Goal: Task Accomplishment & Management: Manage account settings

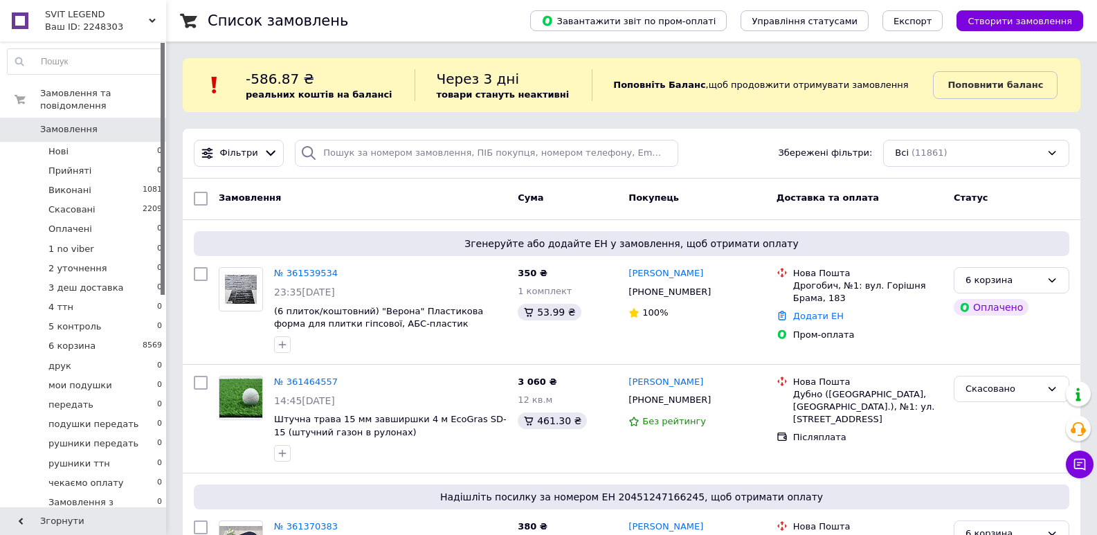
click at [367, 212] on div "Замовлення Cума Покупець Доставка та оплата Статус" at bounding box center [632, 200] width 898 height 42
click at [84, 39] on div "SVIT LEGEND Ваш ID: 2248303" at bounding box center [103, 21] width 126 height 42
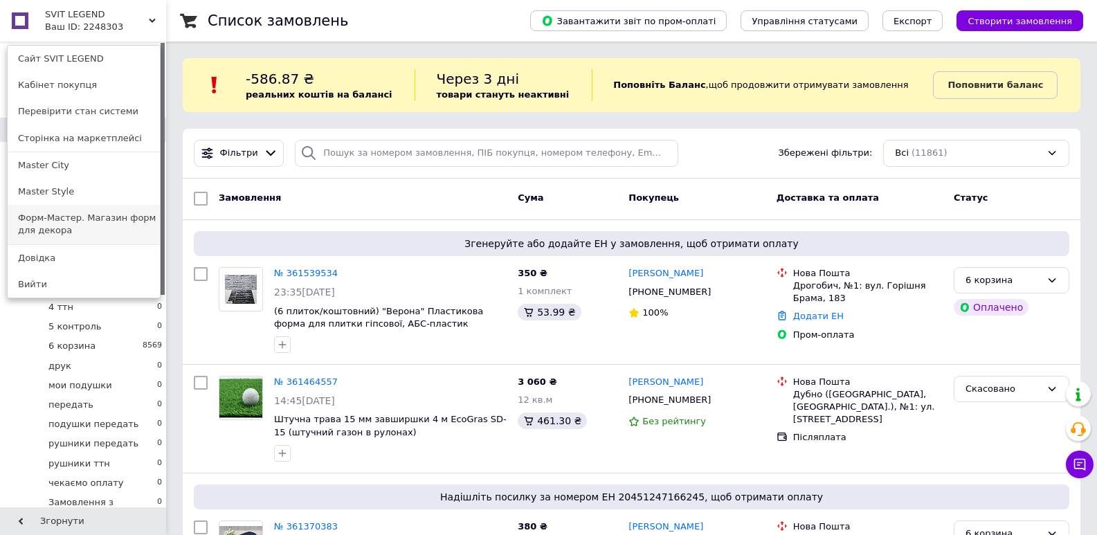
click at [89, 222] on link "Форм-Мастер. Магазин форм для декора" at bounding box center [84, 224] width 152 height 39
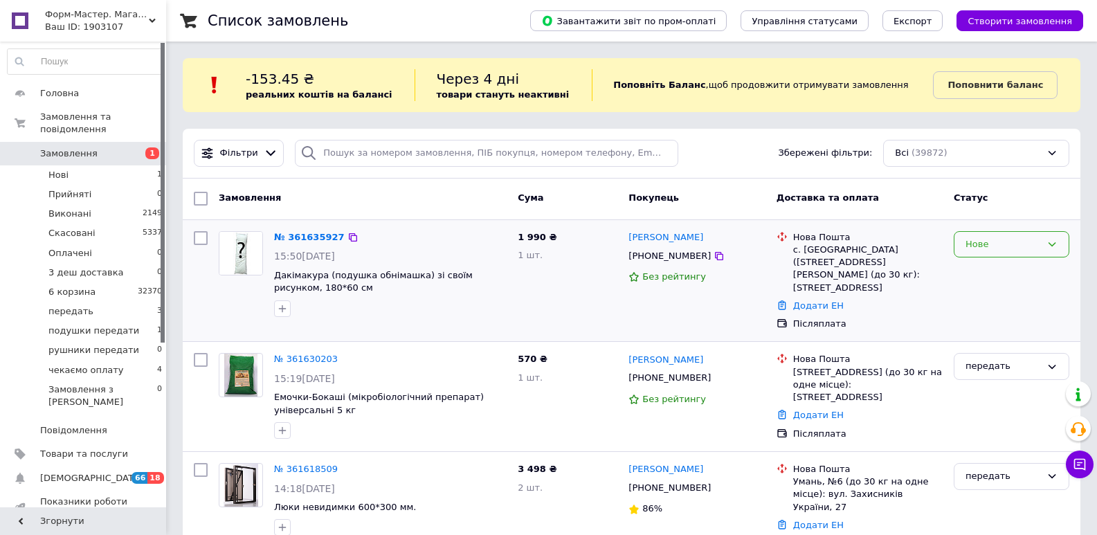
click at [993, 246] on div "Нове" at bounding box center [1003, 244] width 75 height 15
click at [988, 270] on li "Прийнято" at bounding box center [1012, 273] width 114 height 26
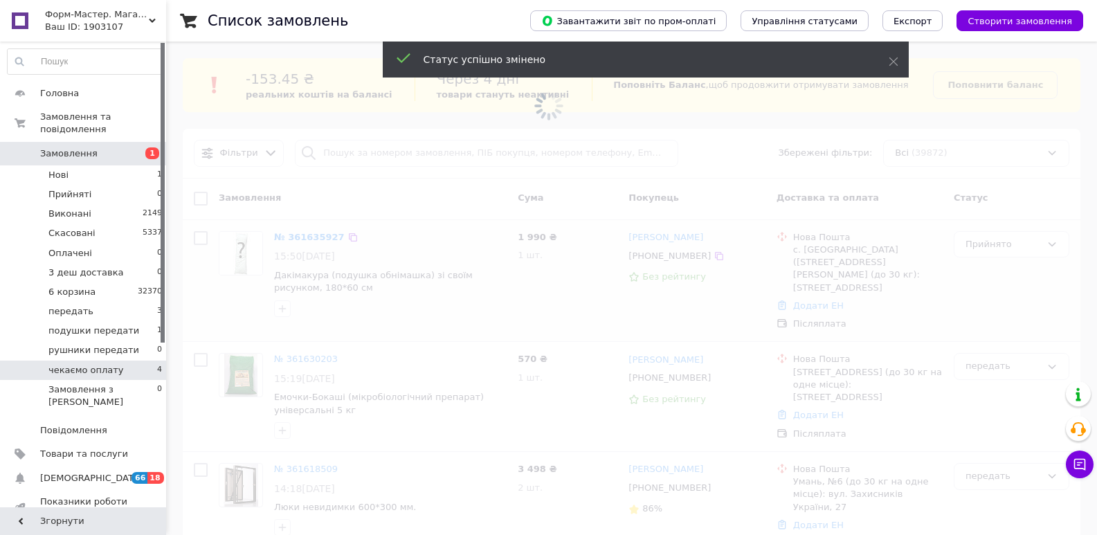
click at [104, 364] on span "чекаємо оплату" at bounding box center [85, 370] width 75 height 12
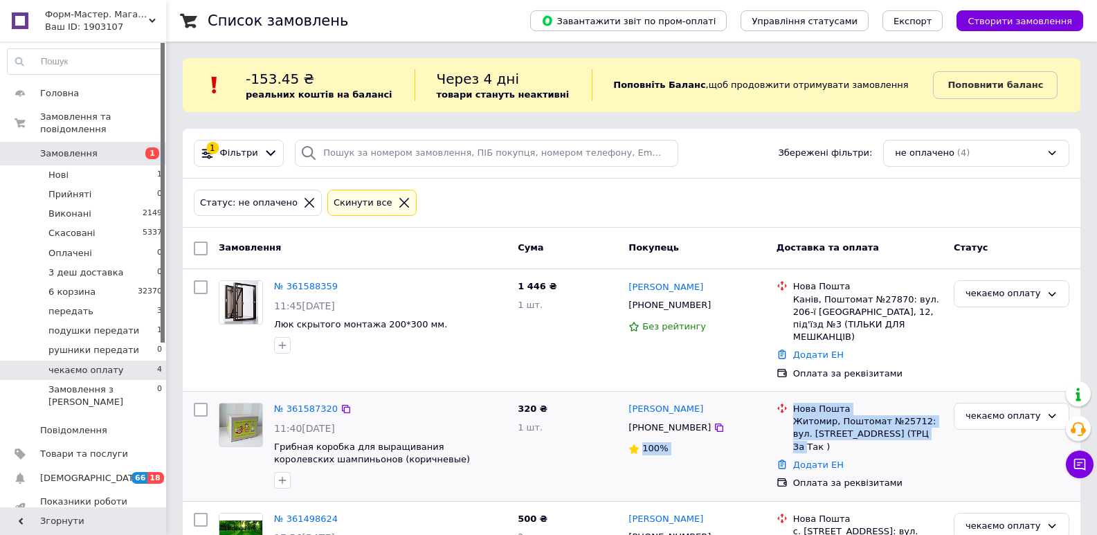
click at [622, 390] on div "Замовлення Cума Покупець Доставка та оплата Статус № 361588359 11:45, 12.09.202…" at bounding box center [632, 484] width 898 height 512
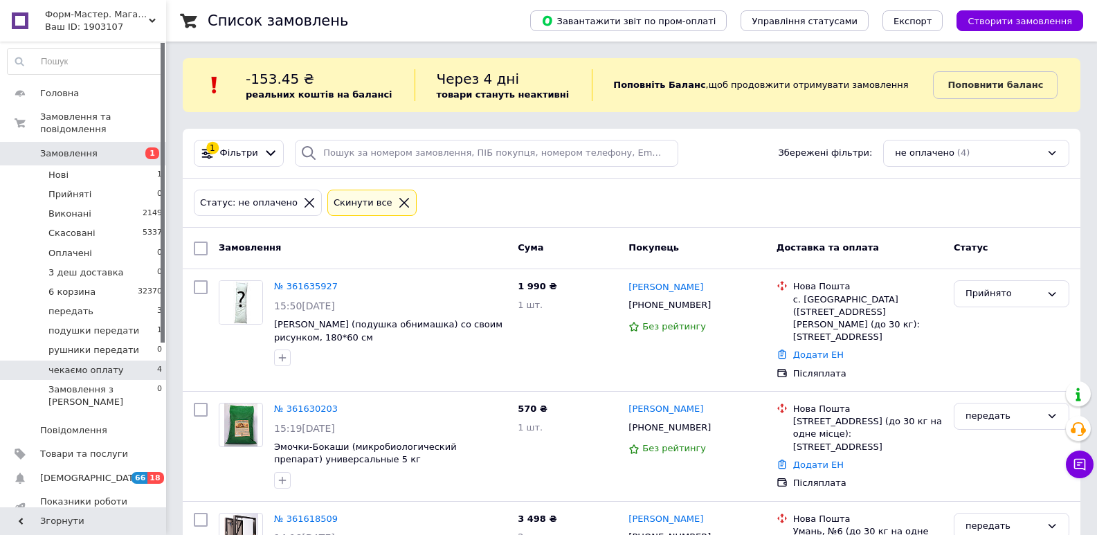
click at [955, 435] on div "передать" at bounding box center [1011, 446] width 127 height 98
click at [90, 364] on span "чекаємо оплату" at bounding box center [85, 370] width 75 height 12
click at [398, 201] on icon at bounding box center [404, 203] width 12 height 12
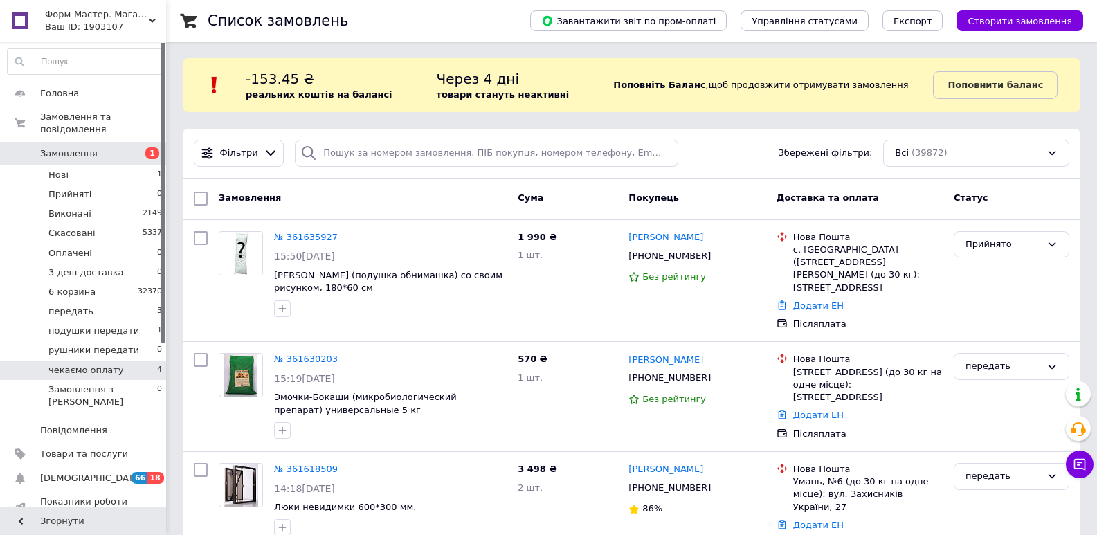
click at [80, 364] on span "чекаємо оплату" at bounding box center [85, 370] width 75 height 12
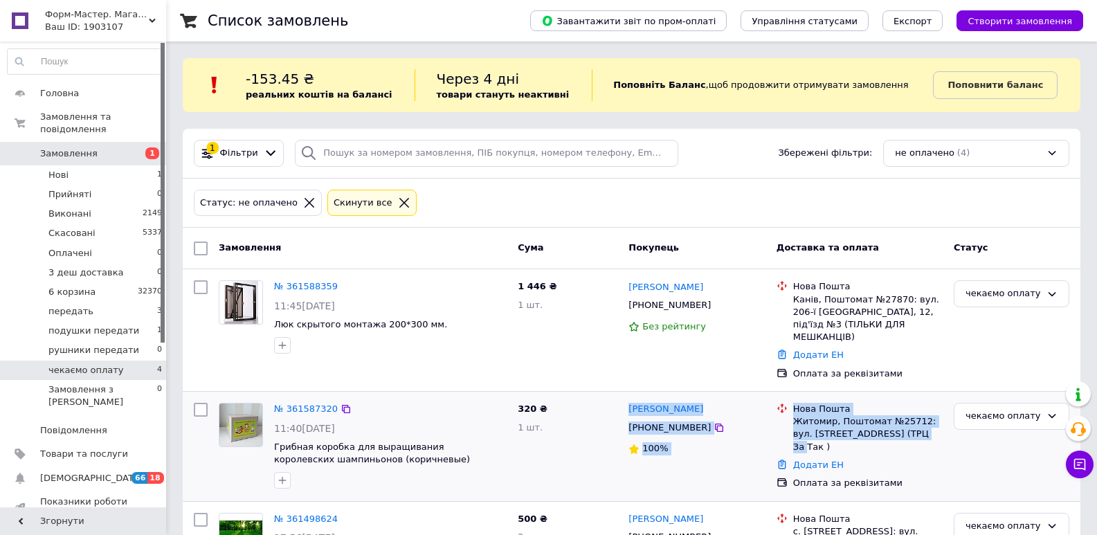
drag, startPoint x: 910, startPoint y: 425, endPoint x: 626, endPoint y: 397, distance: 285.1
click at [626, 397] on div "№ 361587320 11:40, 12.09.2025 Грибная коробка для выращивания королевских шампи…" at bounding box center [631, 446] width 887 height 98
copy div "Захар Талько +380630175063 100% Нова Пошта Житомир, Поштомат №25712: вул. Вітру…"
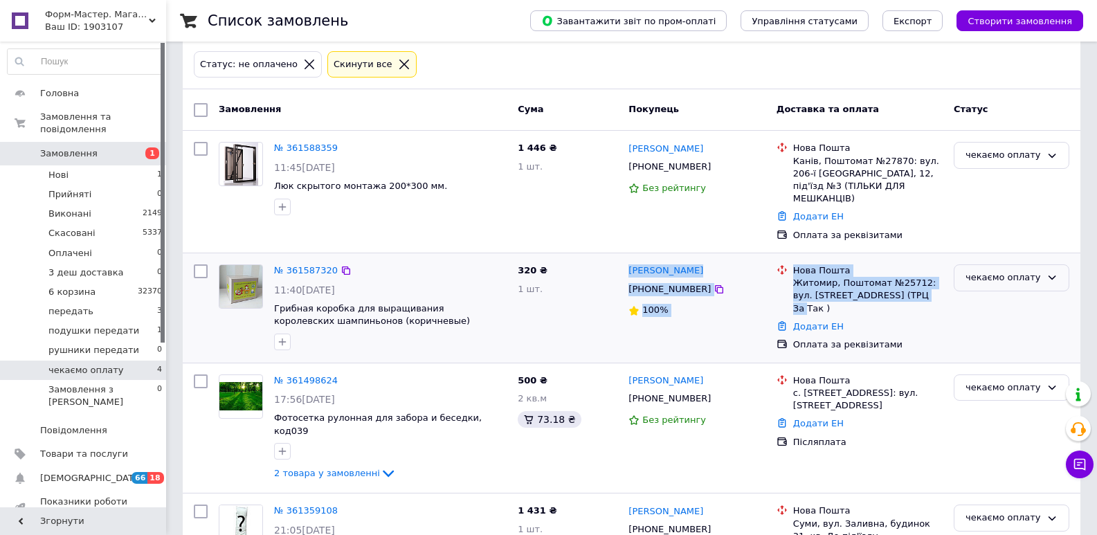
click at [1023, 271] on div "чекаємо оплату" at bounding box center [1003, 278] width 75 height 15
click at [992, 352] on li "6 корзина" at bounding box center [1012, 365] width 114 height 26
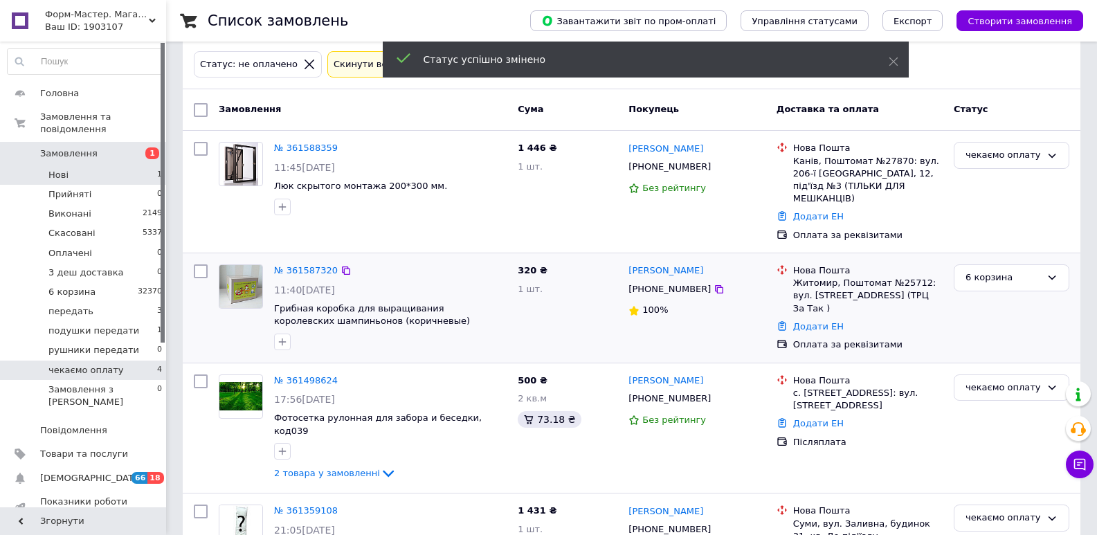
click at [87, 165] on li "Нові 1" at bounding box center [85, 174] width 170 height 19
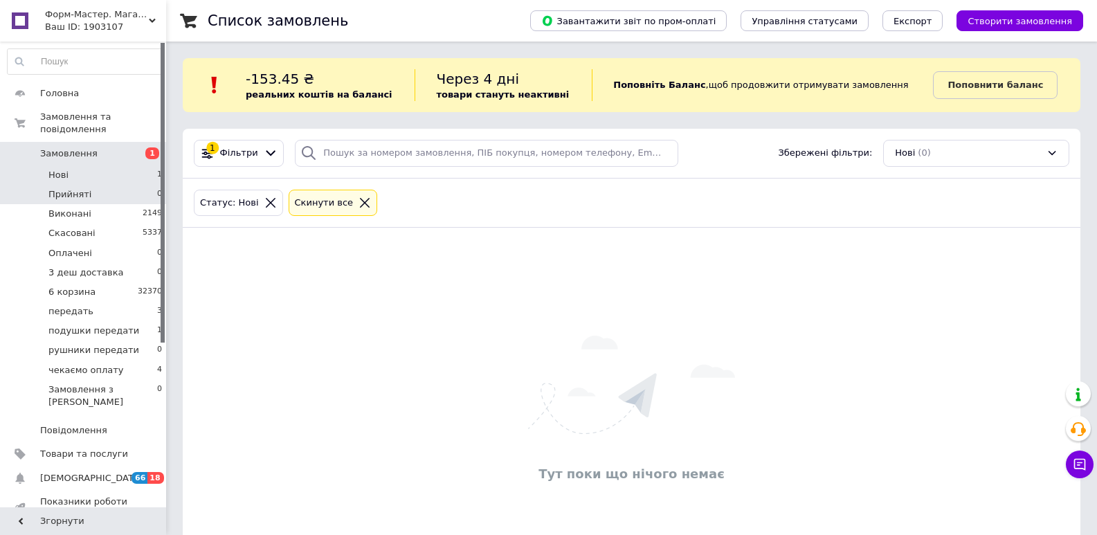
click at [87, 188] on li "Прийняті 0" at bounding box center [85, 194] width 170 height 19
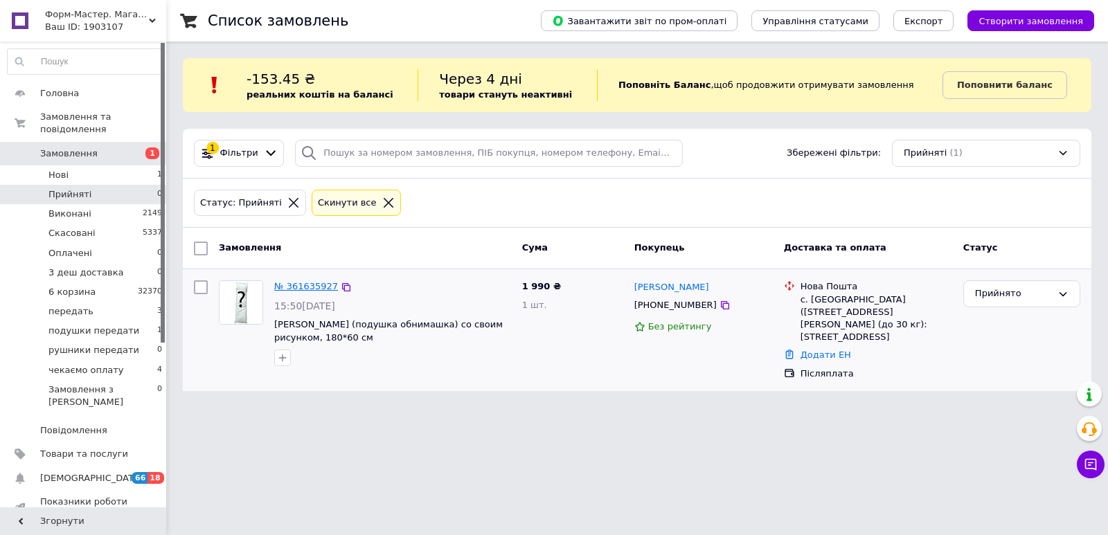
click at [316, 289] on link "№ 361635927" at bounding box center [306, 286] width 64 height 10
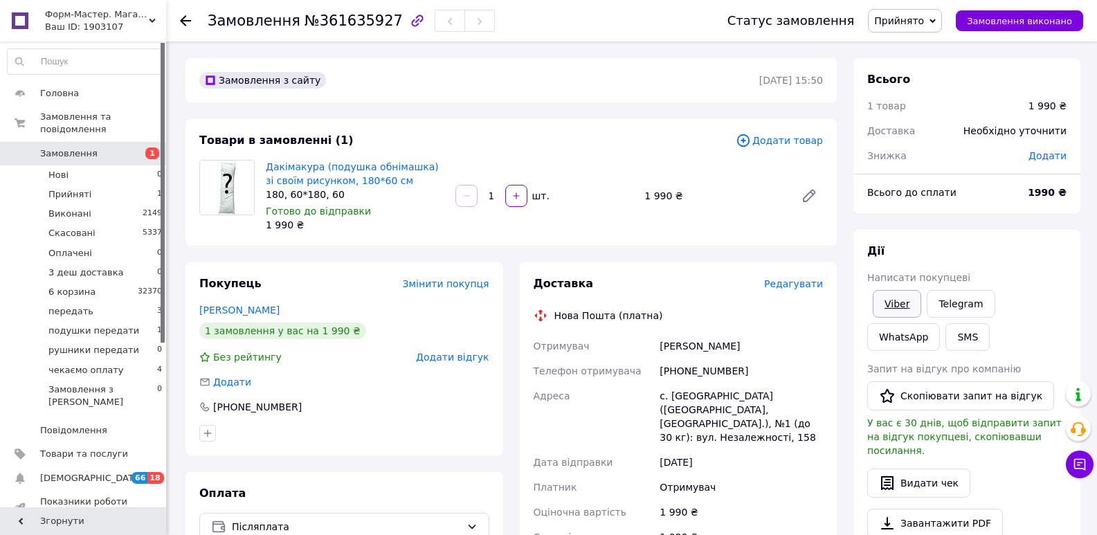
click at [892, 304] on link "Viber" at bounding box center [897, 304] width 48 height 28
click at [123, 18] on span "Форм-Мастер. Магазин форм для декору" at bounding box center [97, 14] width 104 height 12
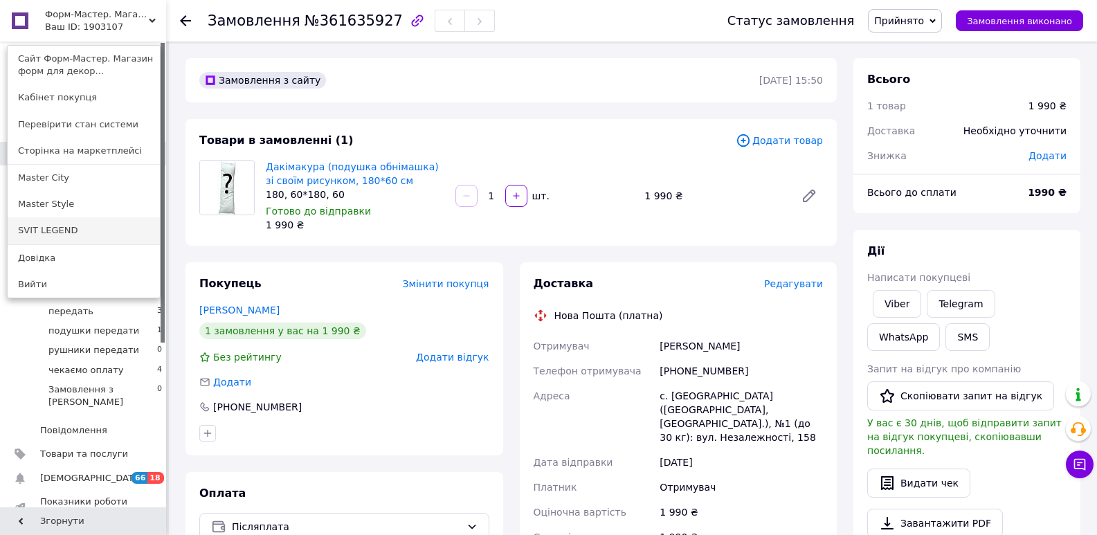
click at [65, 234] on link "SVIT LEGEND" at bounding box center [84, 230] width 152 height 26
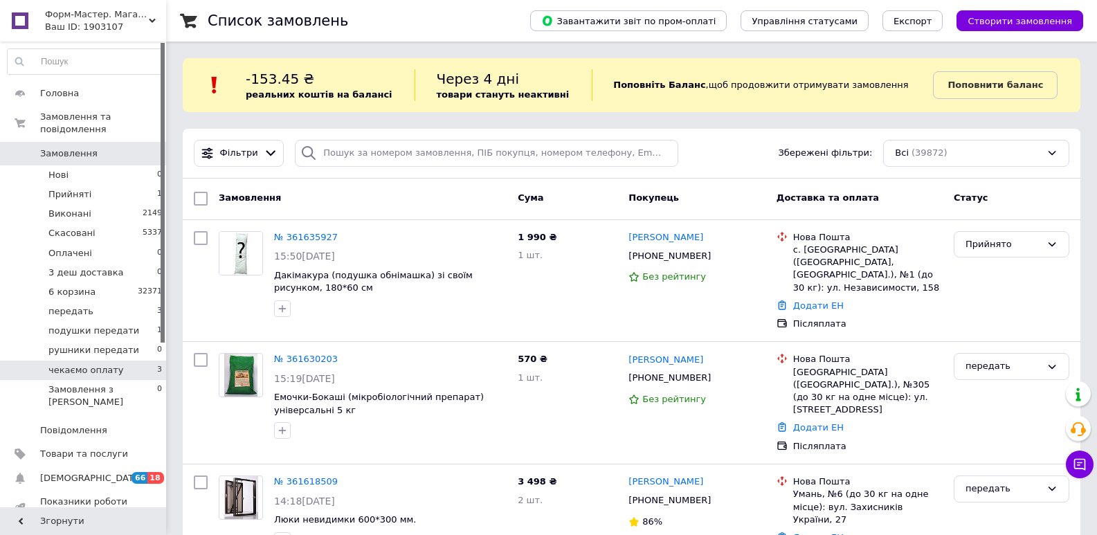
click at [95, 364] on span "чекаємо оплату" at bounding box center [85, 370] width 75 height 12
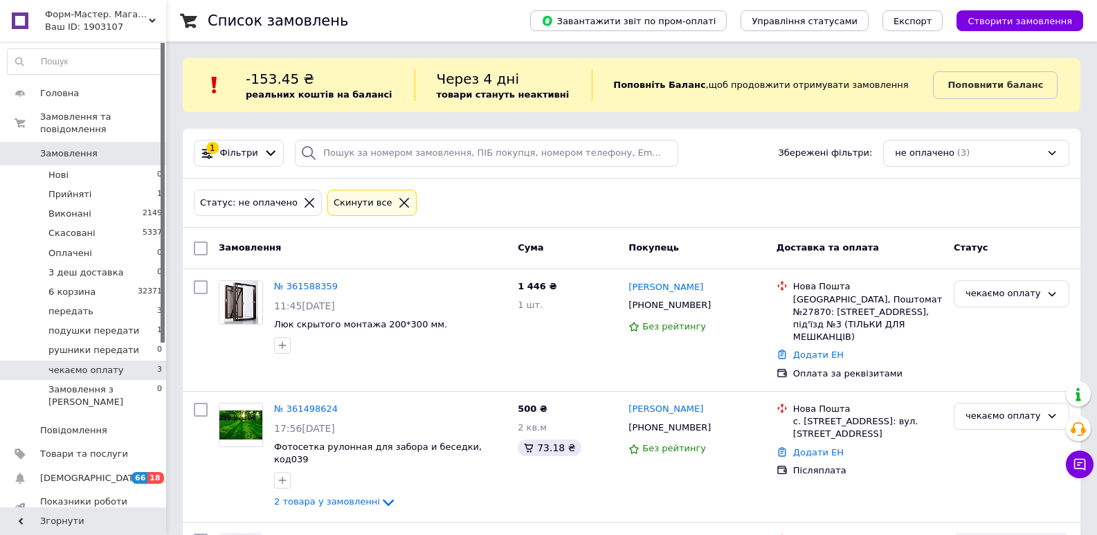
scroll to position [69, 0]
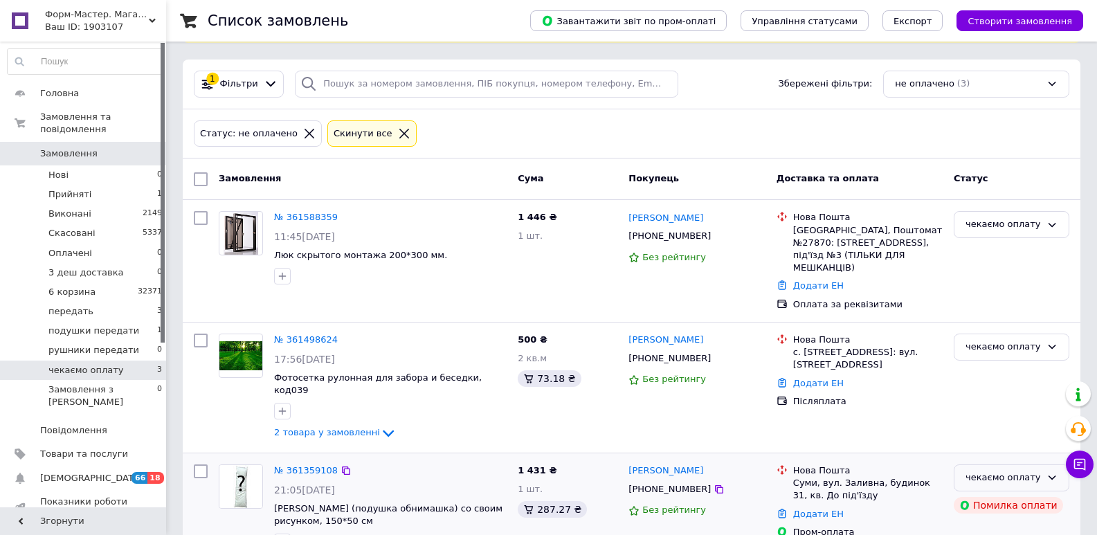
click at [1004, 471] on div "чекаємо оплату" at bounding box center [1003, 478] width 75 height 15
click at [1003, 507] on li "6 корзина" at bounding box center [1012, 520] width 114 height 26
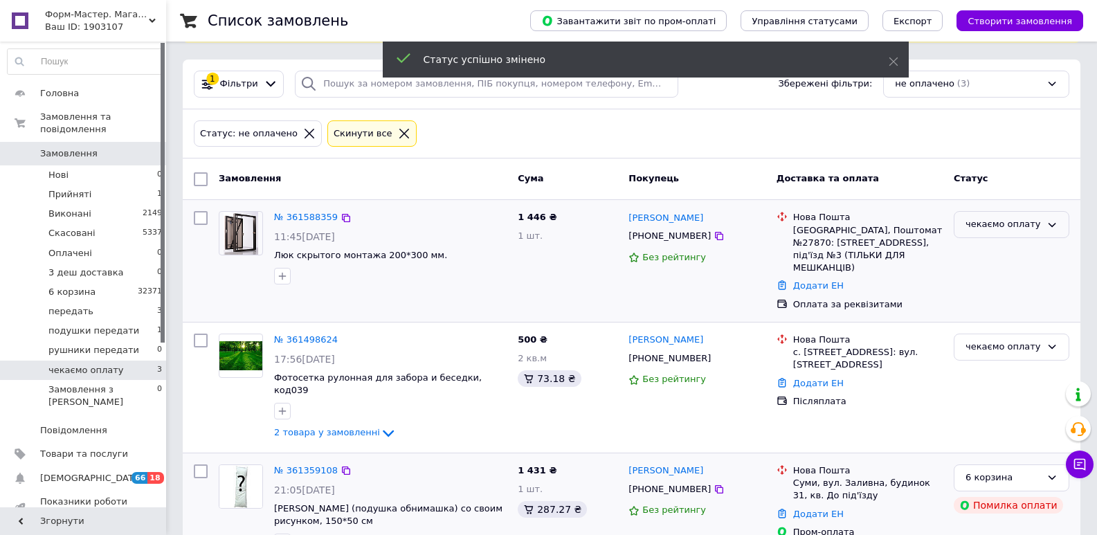
click at [1008, 233] on div "чекаємо оплату" at bounding box center [1012, 224] width 116 height 27
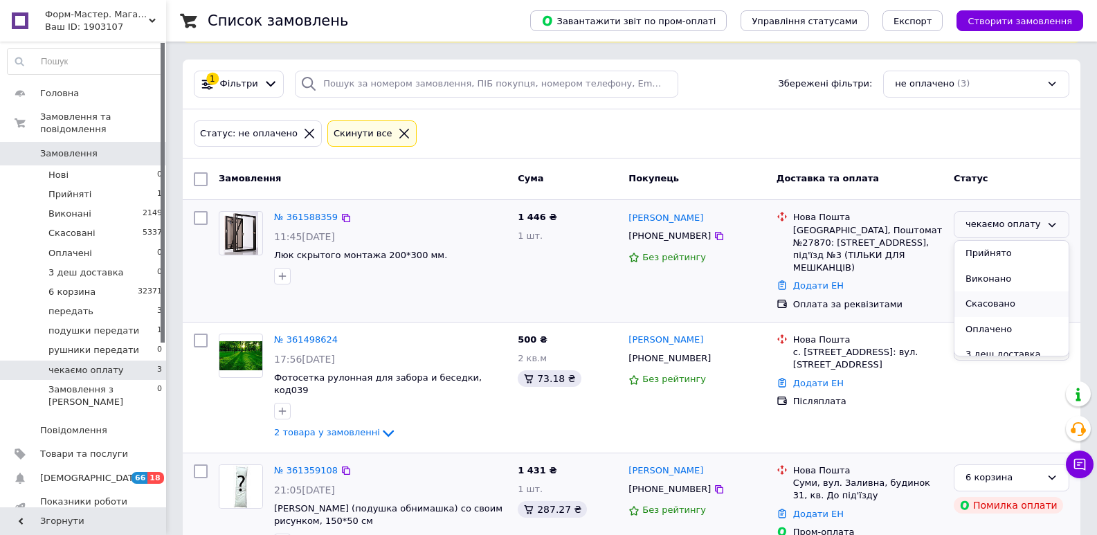
scroll to position [69, 0]
click at [997, 312] on li "6 корзина" at bounding box center [1012, 311] width 114 height 26
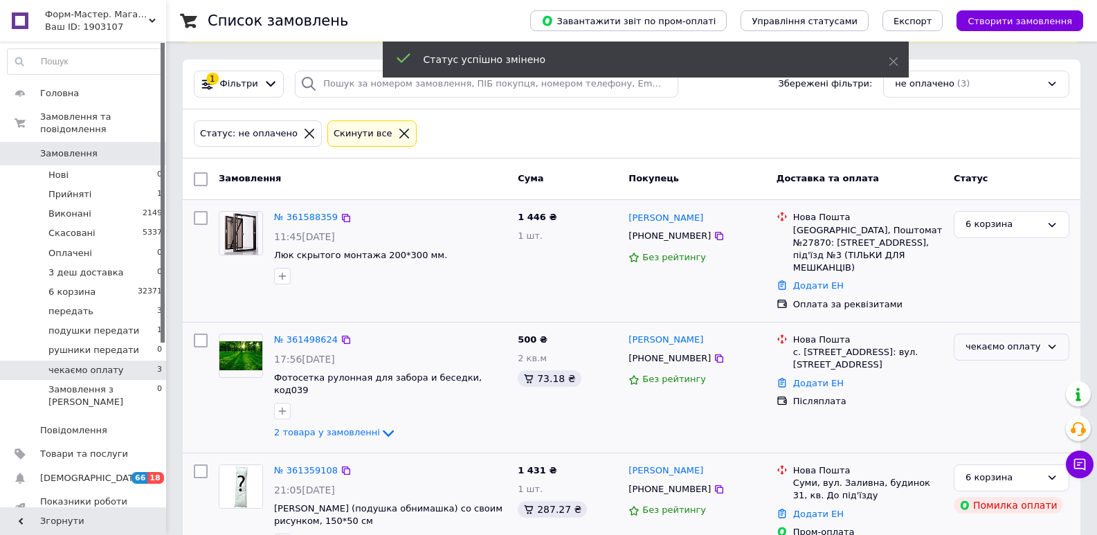
click at [1030, 340] on div "чекаємо оплату" at bounding box center [1003, 347] width 75 height 15
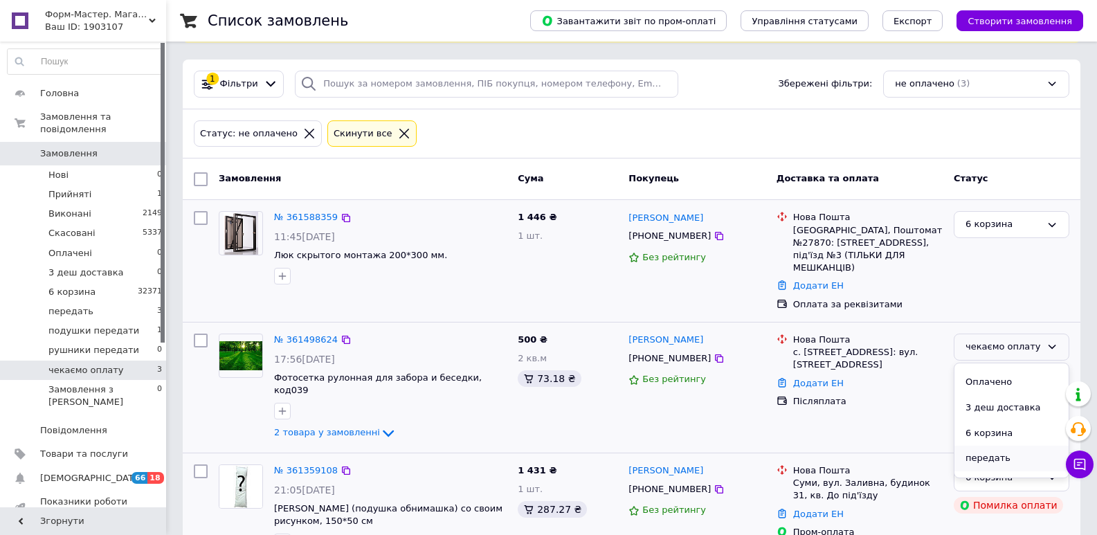
click at [990, 449] on li "передать" at bounding box center [1012, 459] width 114 height 26
click at [125, 11] on span "Форм-Мастер. Магазин форм для декору" at bounding box center [97, 14] width 104 height 12
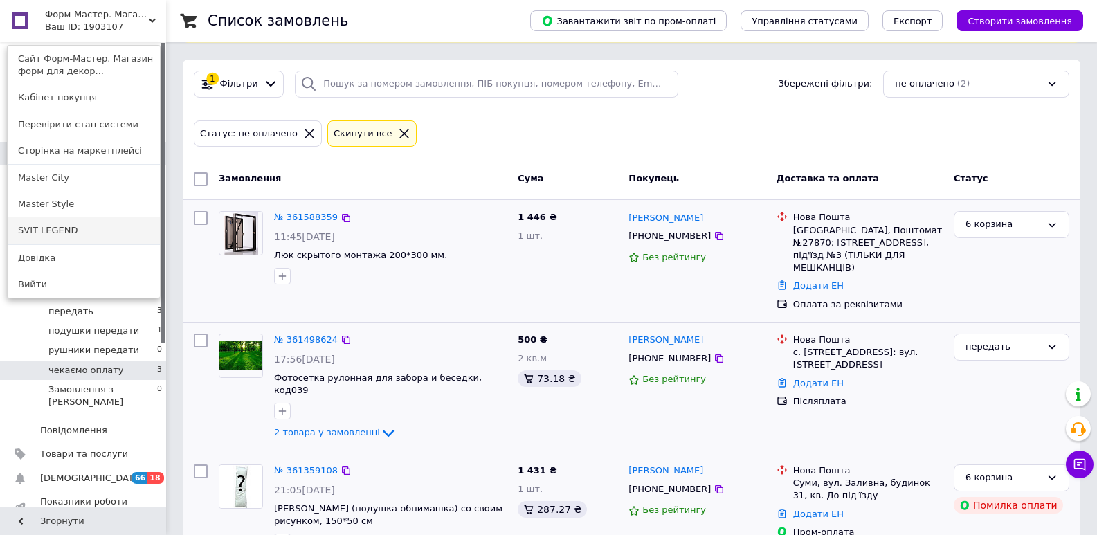
click at [79, 228] on link "SVIT LEGEND" at bounding box center [84, 230] width 152 height 26
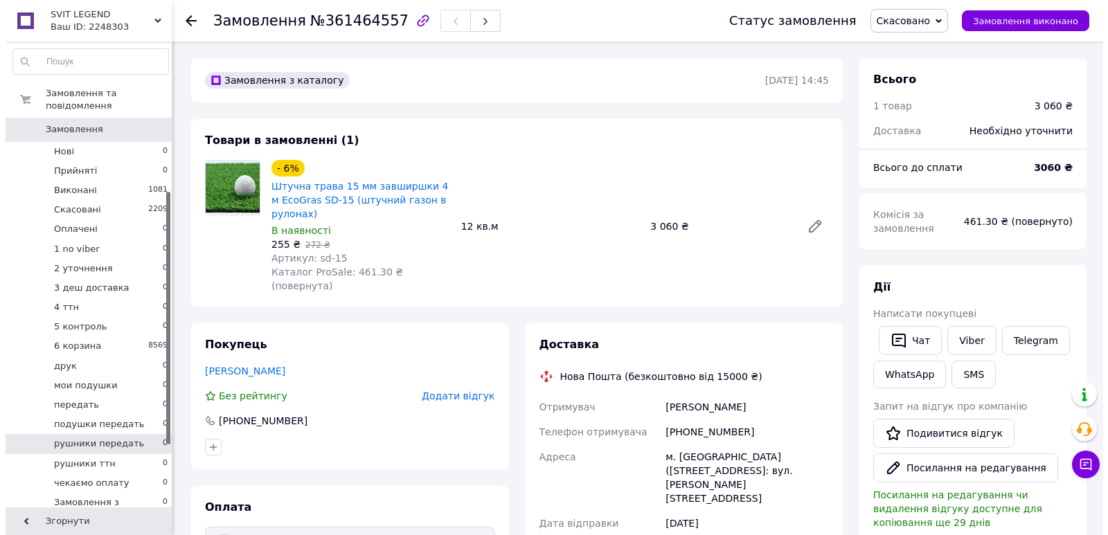
scroll to position [277, 0]
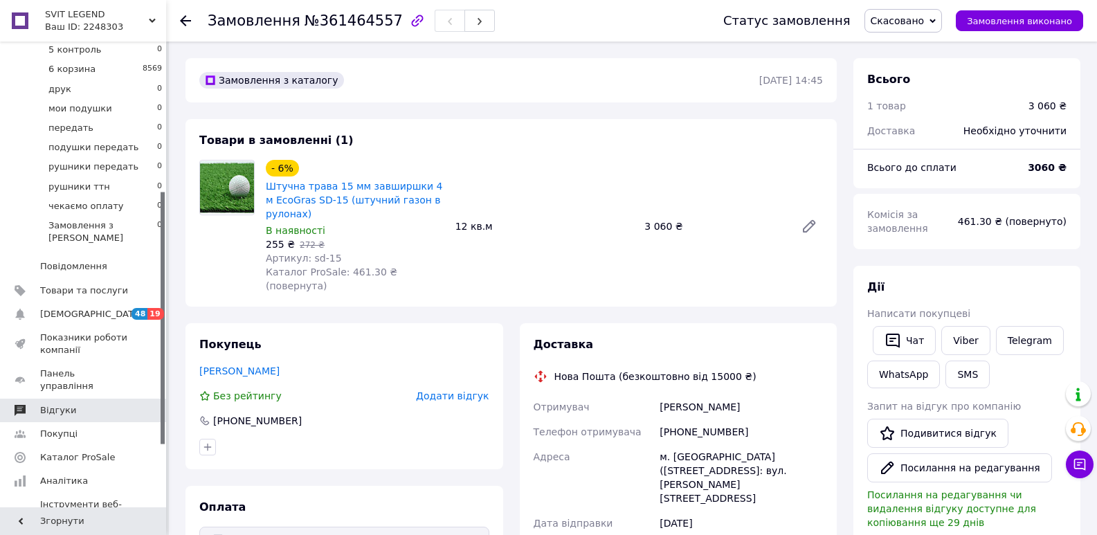
click at [91, 404] on span "Відгуки" at bounding box center [84, 410] width 88 height 12
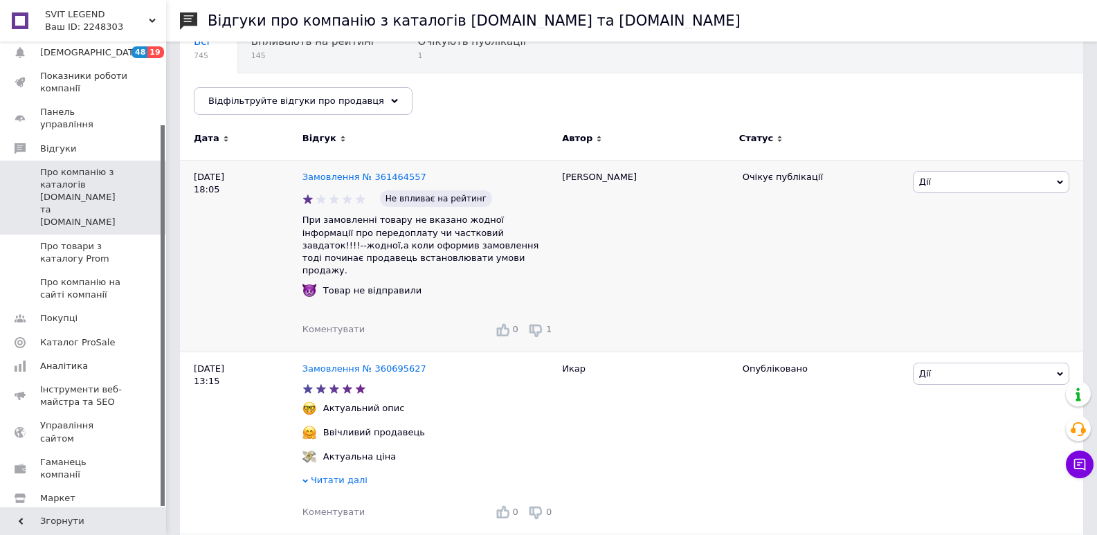
scroll to position [69, 0]
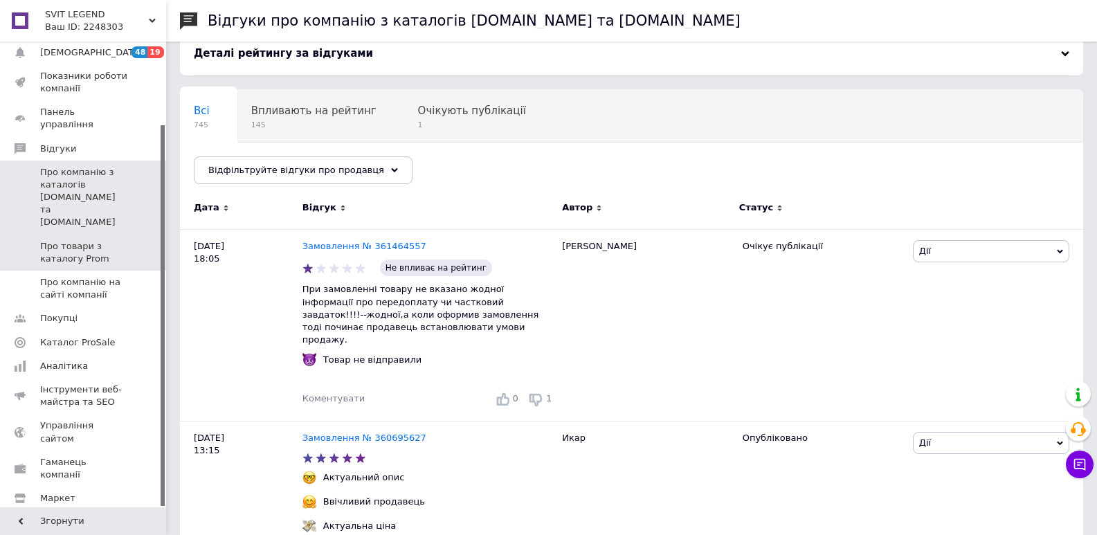
click at [66, 240] on span "Про товари з каталогу Prom" at bounding box center [84, 252] width 88 height 25
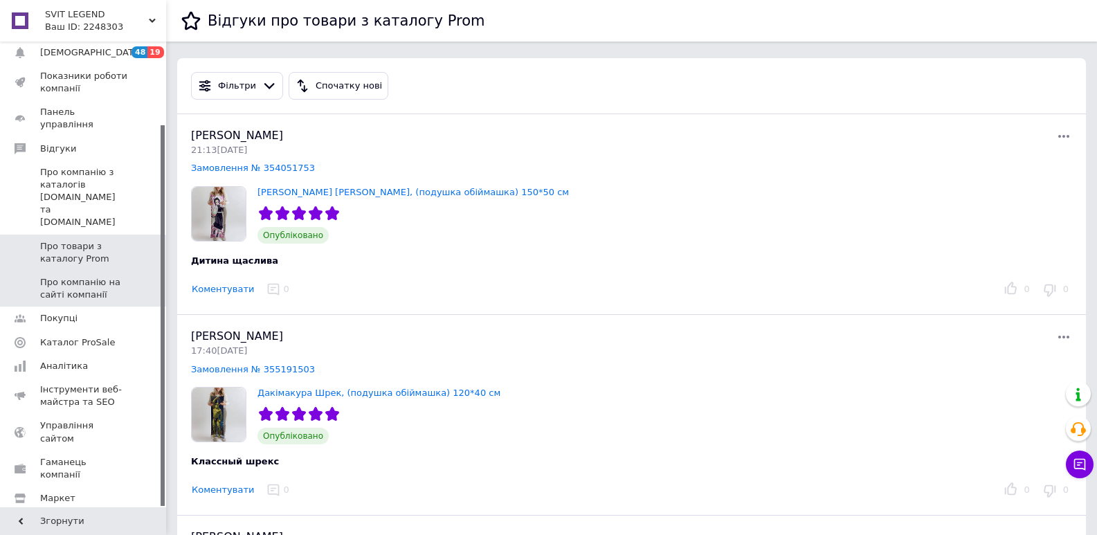
click at [95, 276] on span "Про компанію на сайті компанії" at bounding box center [84, 288] width 88 height 25
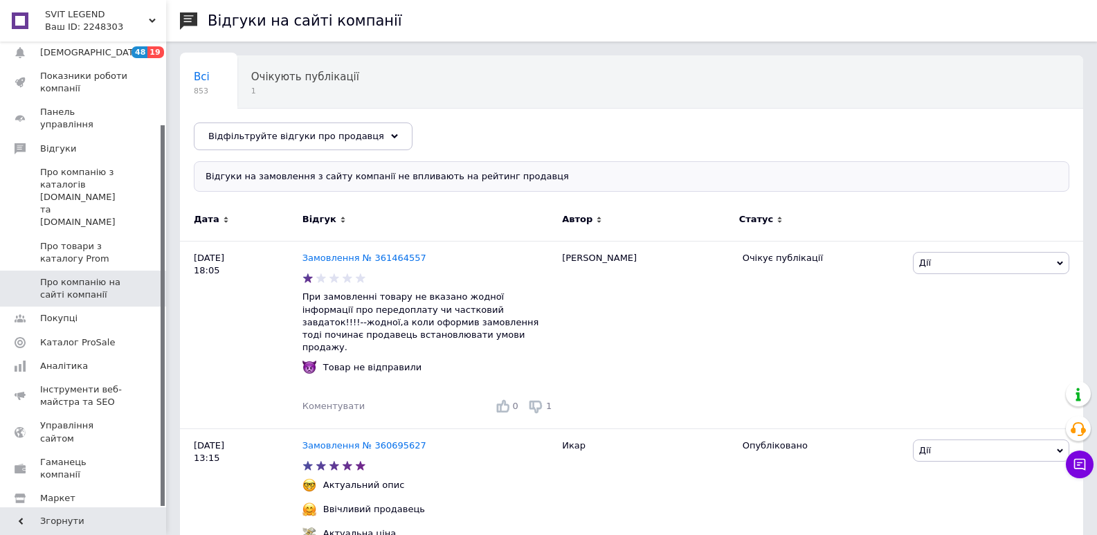
click at [125, 11] on span "SVIT LEGEND" at bounding box center [97, 14] width 104 height 12
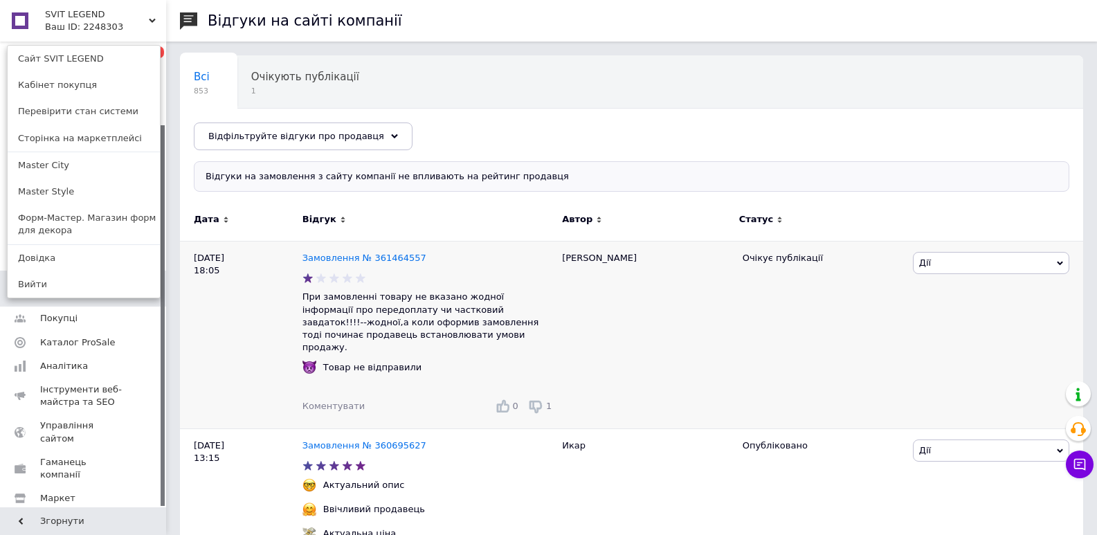
click at [1005, 259] on span "Дії" at bounding box center [991, 263] width 156 height 22
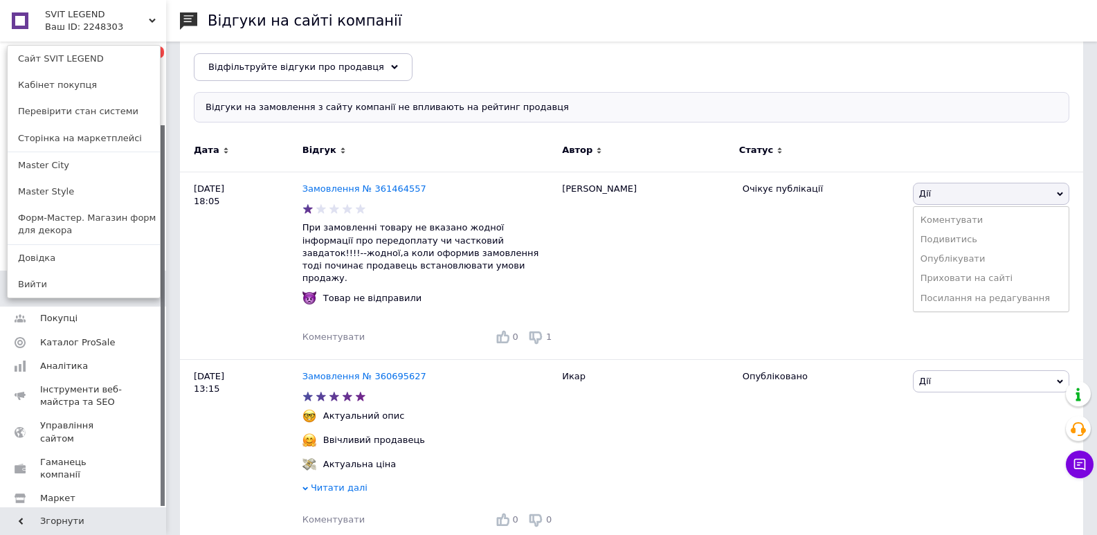
scroll to position [346, 0]
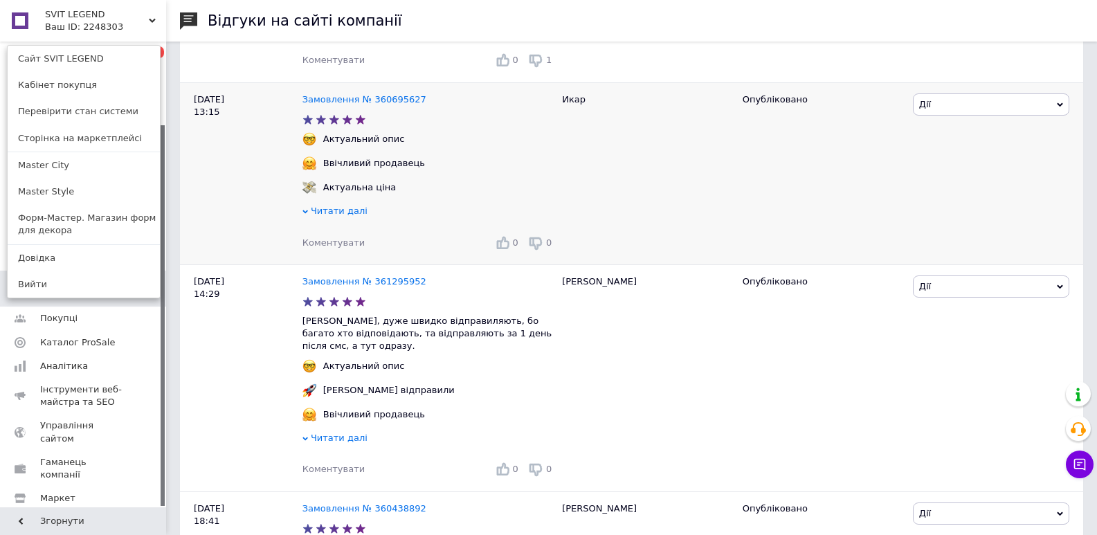
click at [566, 161] on div "Икар" at bounding box center [645, 173] width 180 height 182
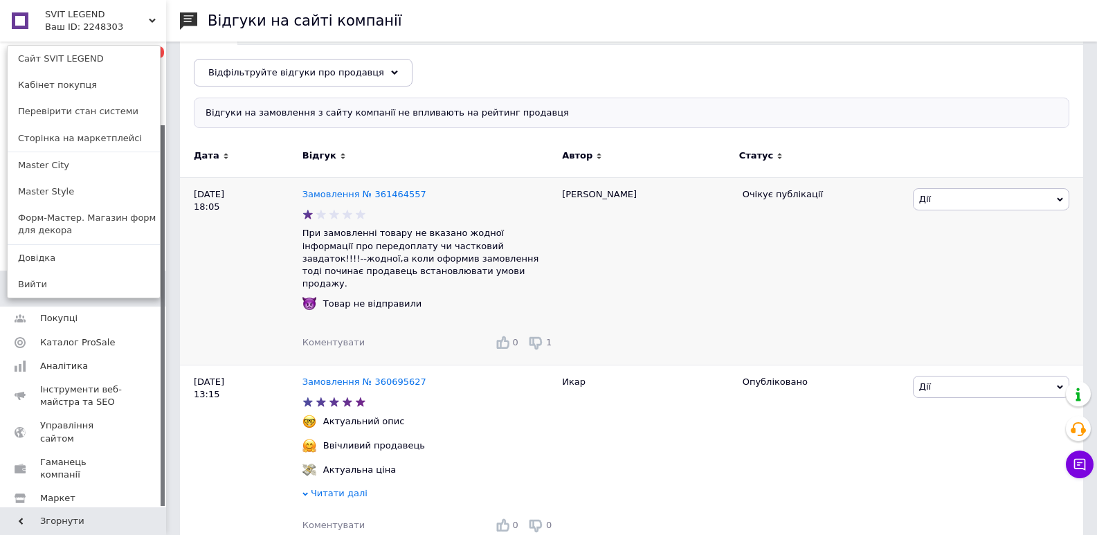
scroll to position [0, 0]
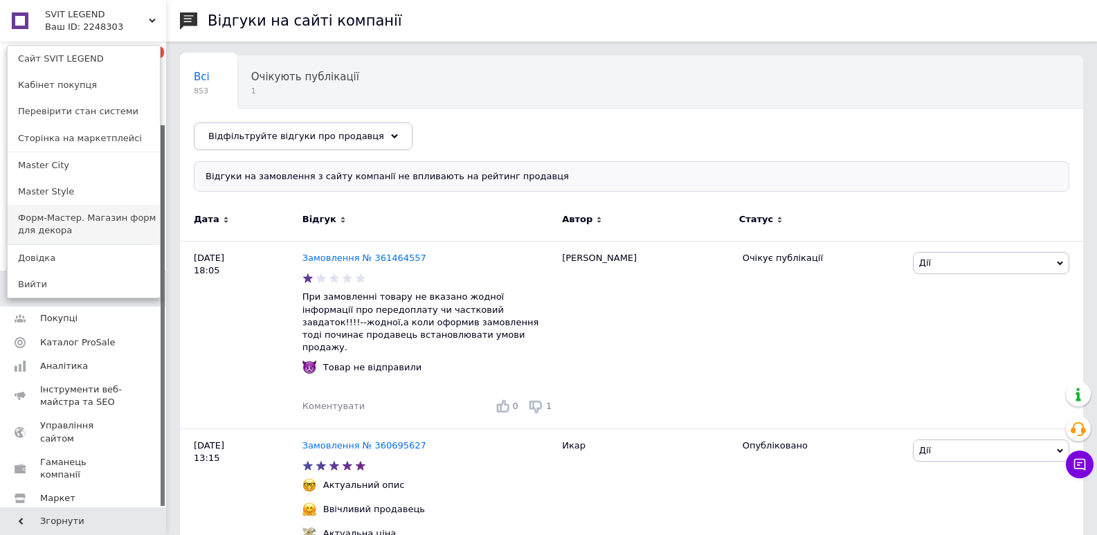
click at [106, 223] on link "Форм-Мастер. Магазин форм для декора" at bounding box center [84, 224] width 152 height 39
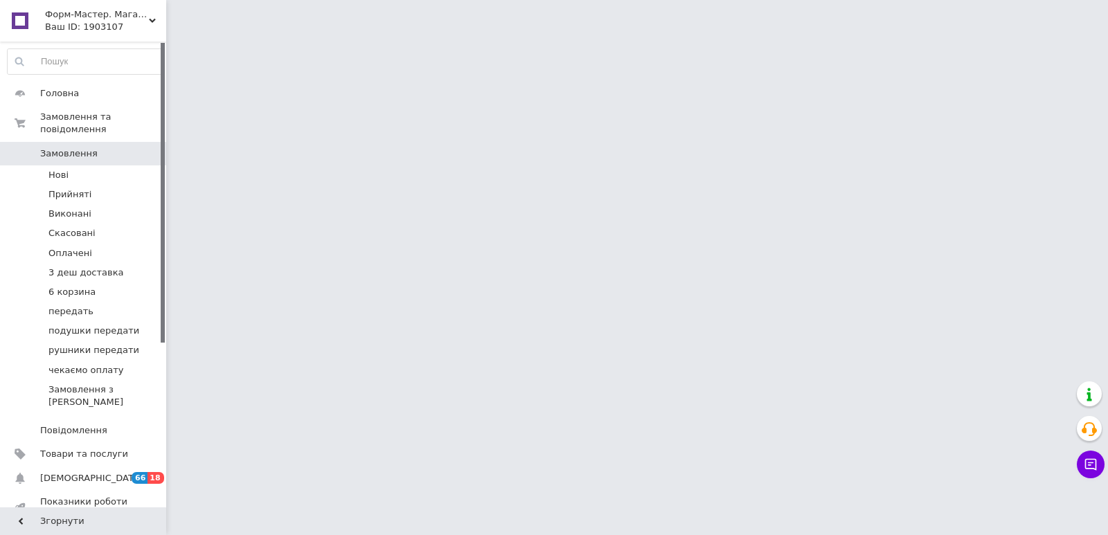
click at [145, 31] on div "Ваш ID: 1903107" at bounding box center [105, 27] width 121 height 12
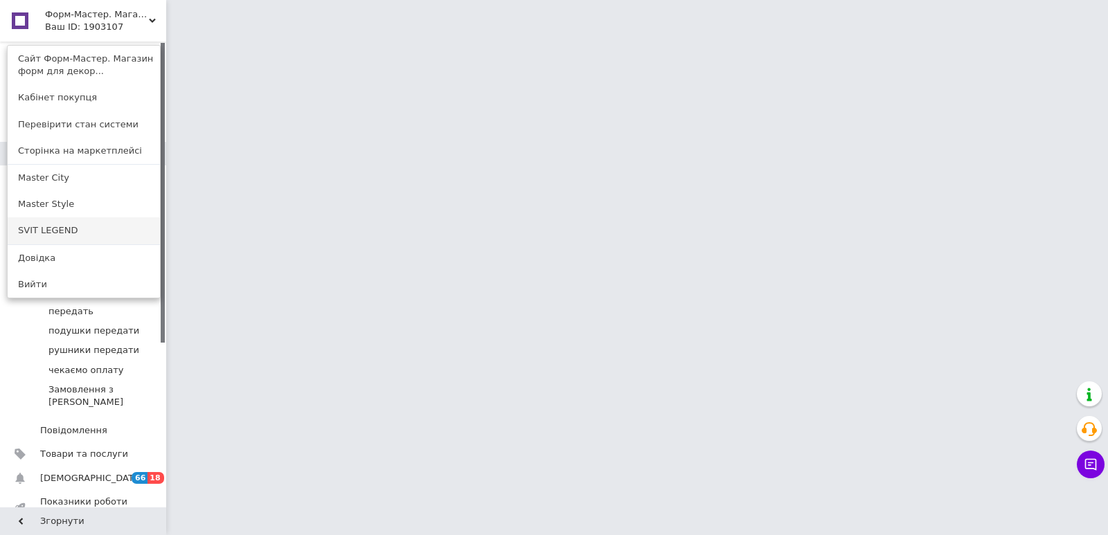
click at [93, 232] on link "SVIT LEGEND" at bounding box center [84, 230] width 152 height 26
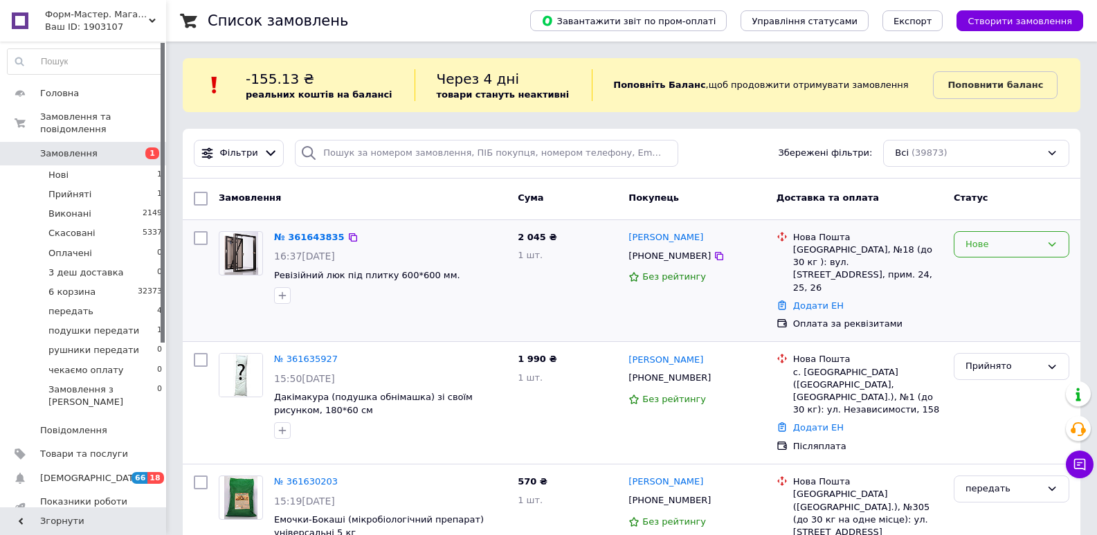
click at [1002, 242] on div "Нове" at bounding box center [1003, 244] width 75 height 15
click at [995, 269] on li "Прийнято" at bounding box center [1012, 273] width 114 height 26
click at [302, 235] on link "№ 361643835" at bounding box center [306, 237] width 64 height 10
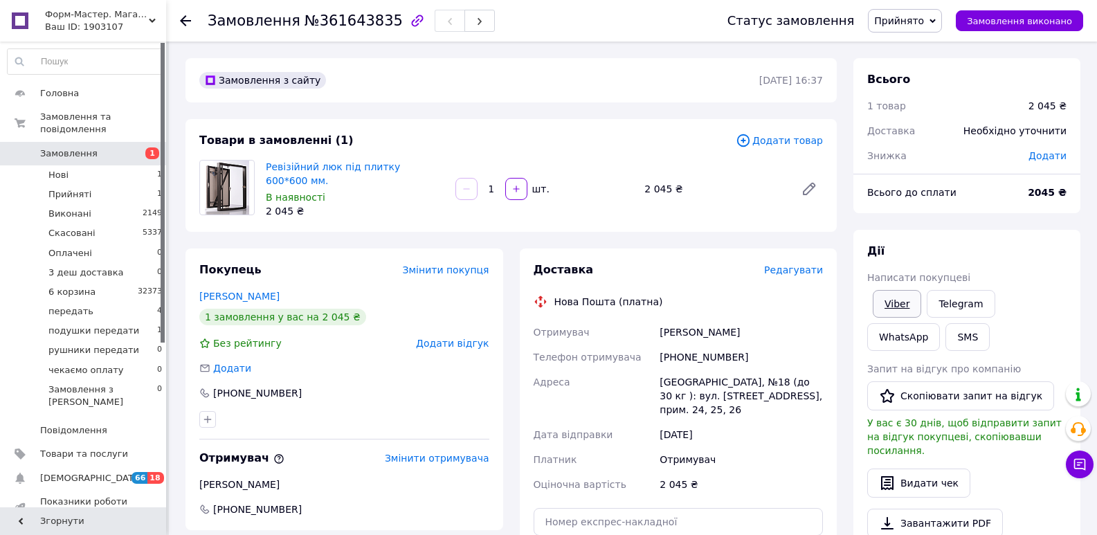
click at [907, 315] on link "Viber" at bounding box center [897, 304] width 48 height 28
